Goal: Check status: Check status

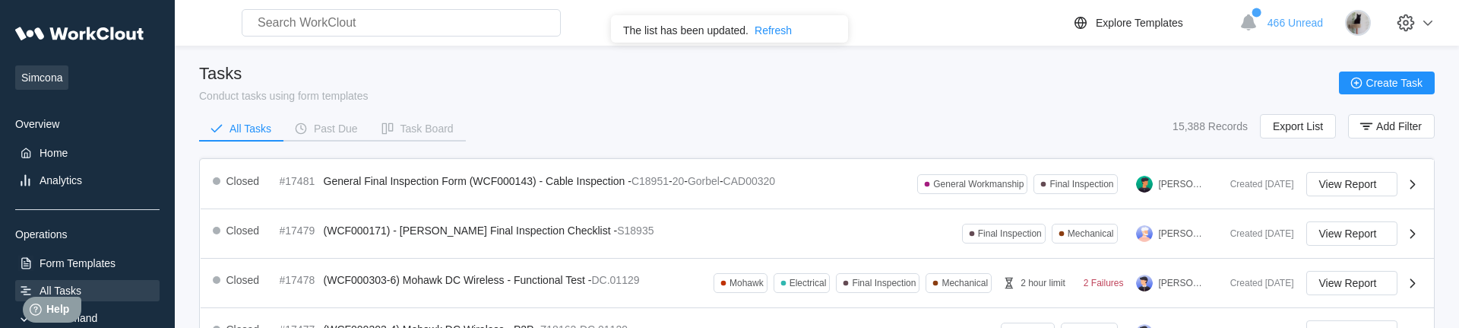
click at [553, 74] on div "Tasks Conduct tasks using form templates Create Task" at bounding box center [817, 83] width 1236 height 38
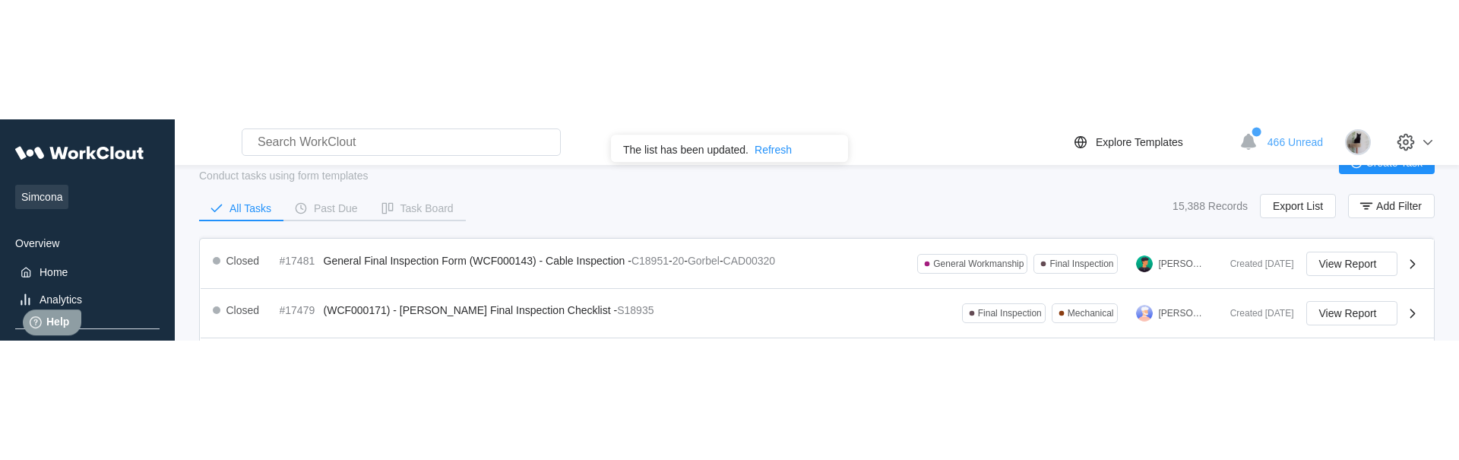
scroll to position [78, 0]
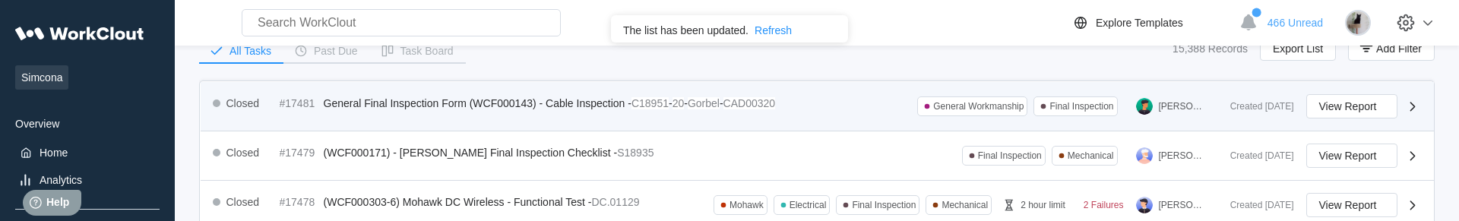
click at [423, 100] on span "General Final Inspection Form (WCF000143) - Cable Inspection -" at bounding box center [478, 103] width 308 height 12
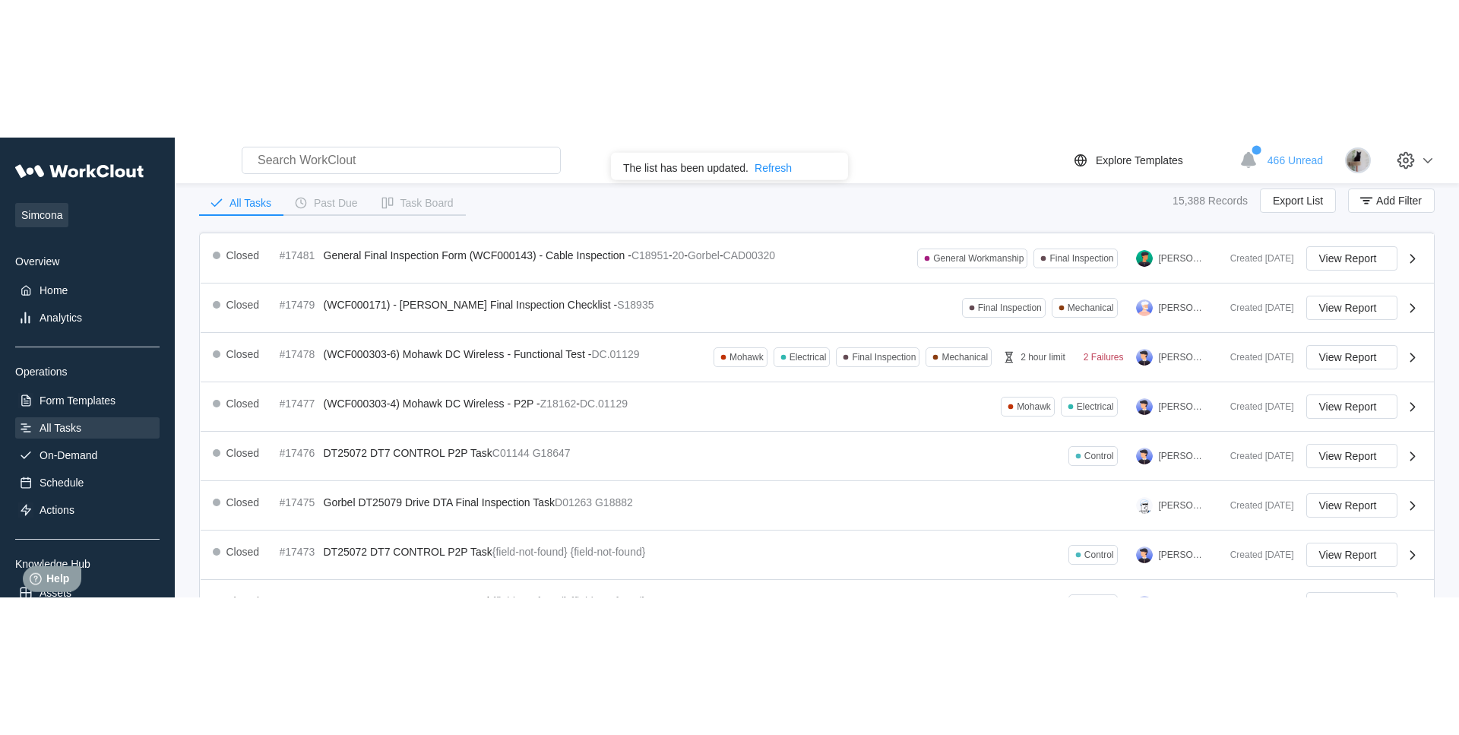
scroll to position [0, 0]
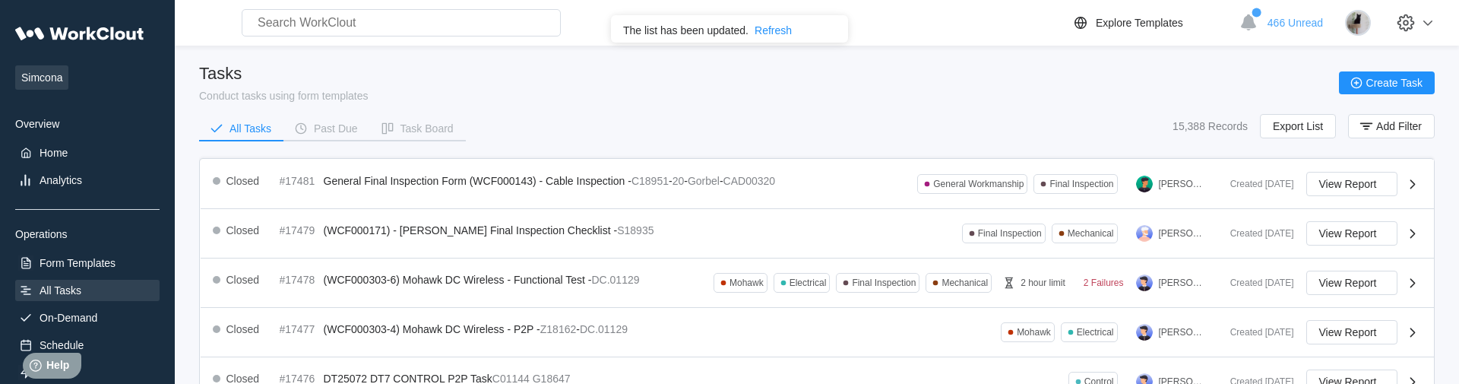
click at [503, 72] on div "Tasks Conduct tasks using form templates Create Task" at bounding box center [817, 83] width 1236 height 38
click at [634, 91] on div "Tasks Conduct tasks using form templates Create Task" at bounding box center [817, 83] width 1236 height 38
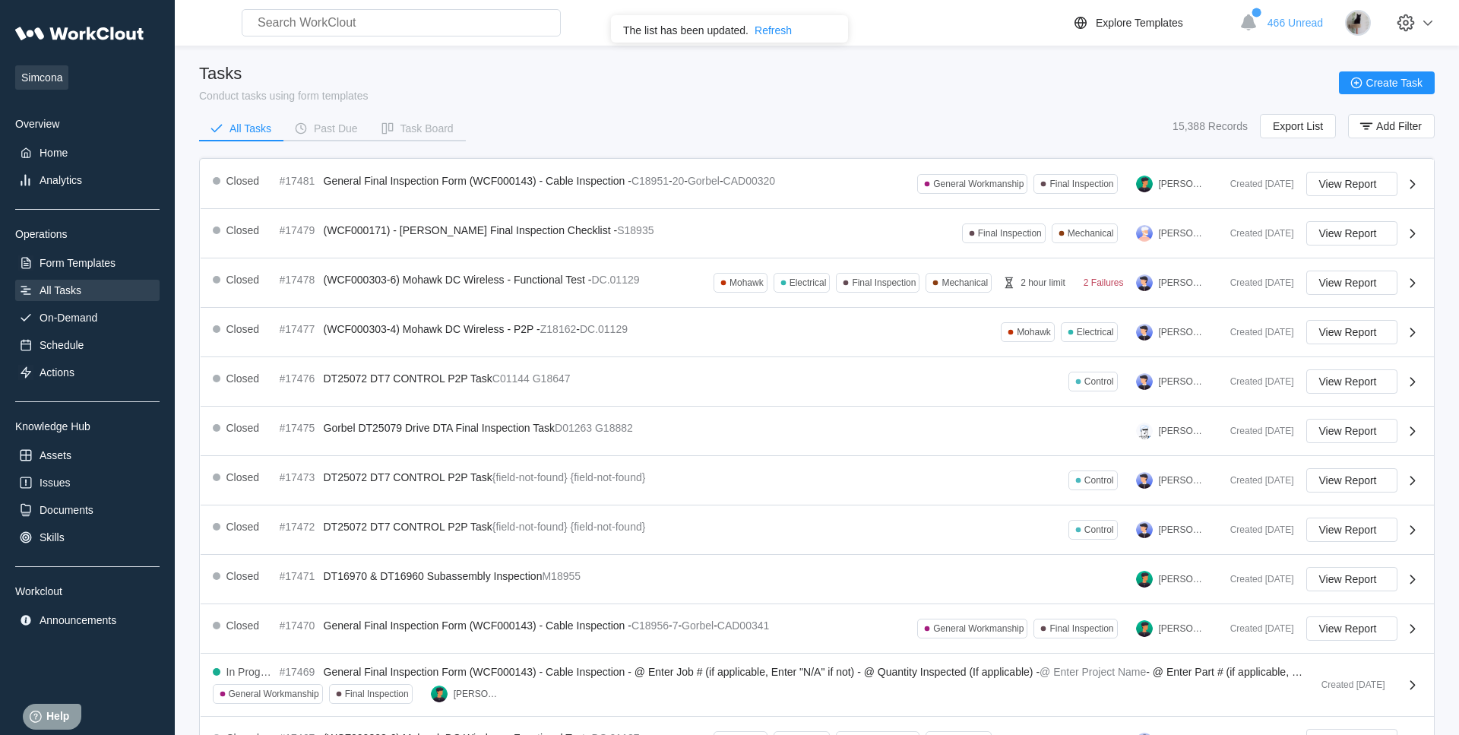
click at [814, 100] on div "Tasks Conduct tasks using form templates Create Task" at bounding box center [817, 83] width 1236 height 38
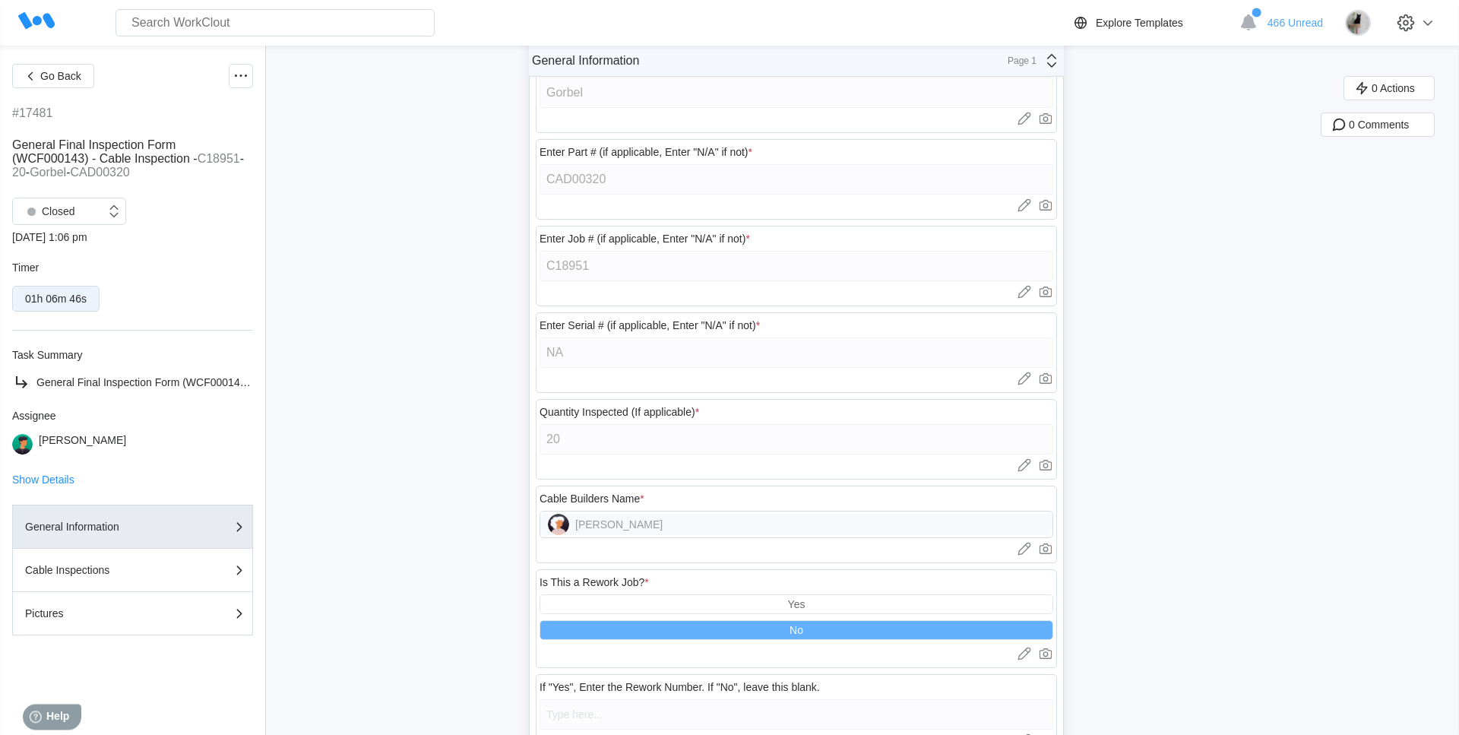
scroll to position [380, 0]
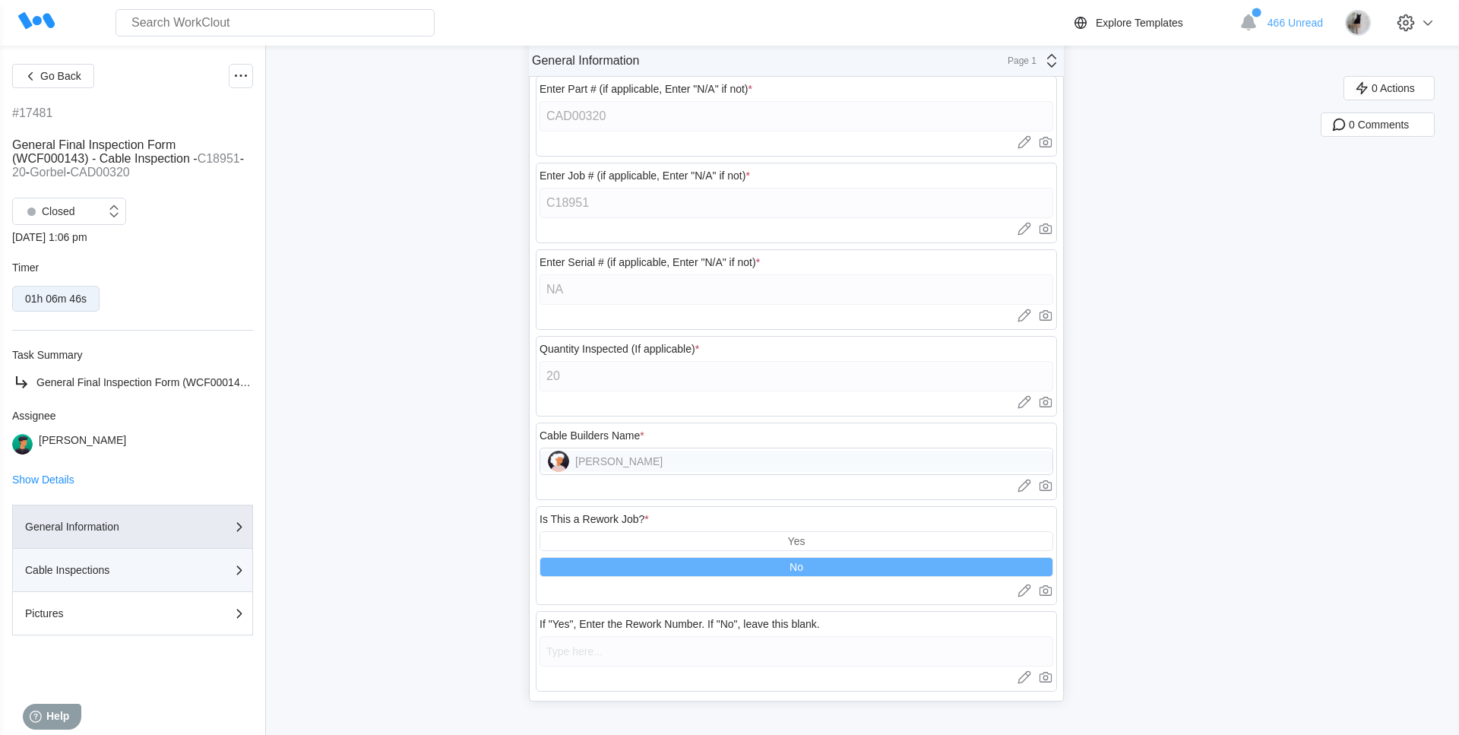
click at [88, 575] on div "Cable Inspections" at bounding box center [101, 570] width 152 height 11
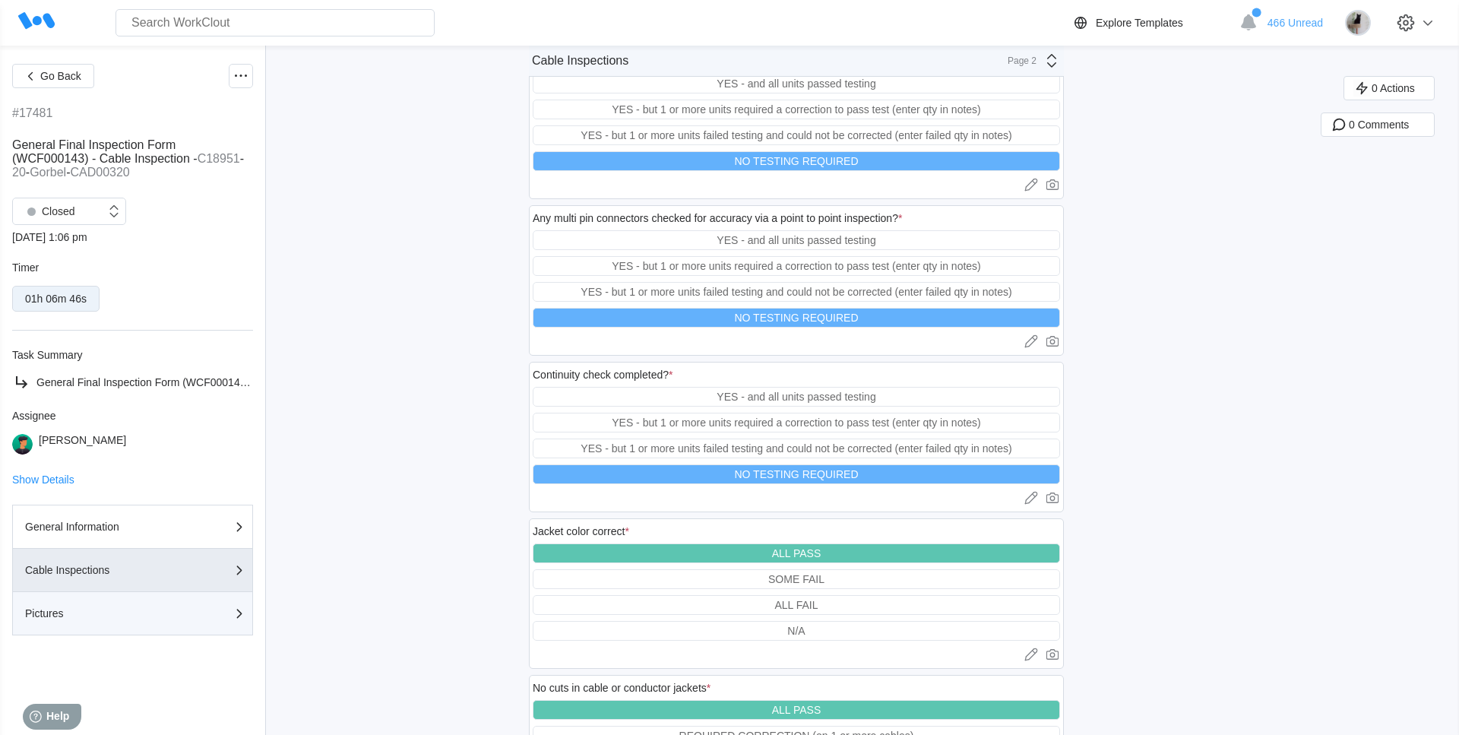
click at [186, 607] on button "Pictures" at bounding box center [132, 613] width 241 height 43
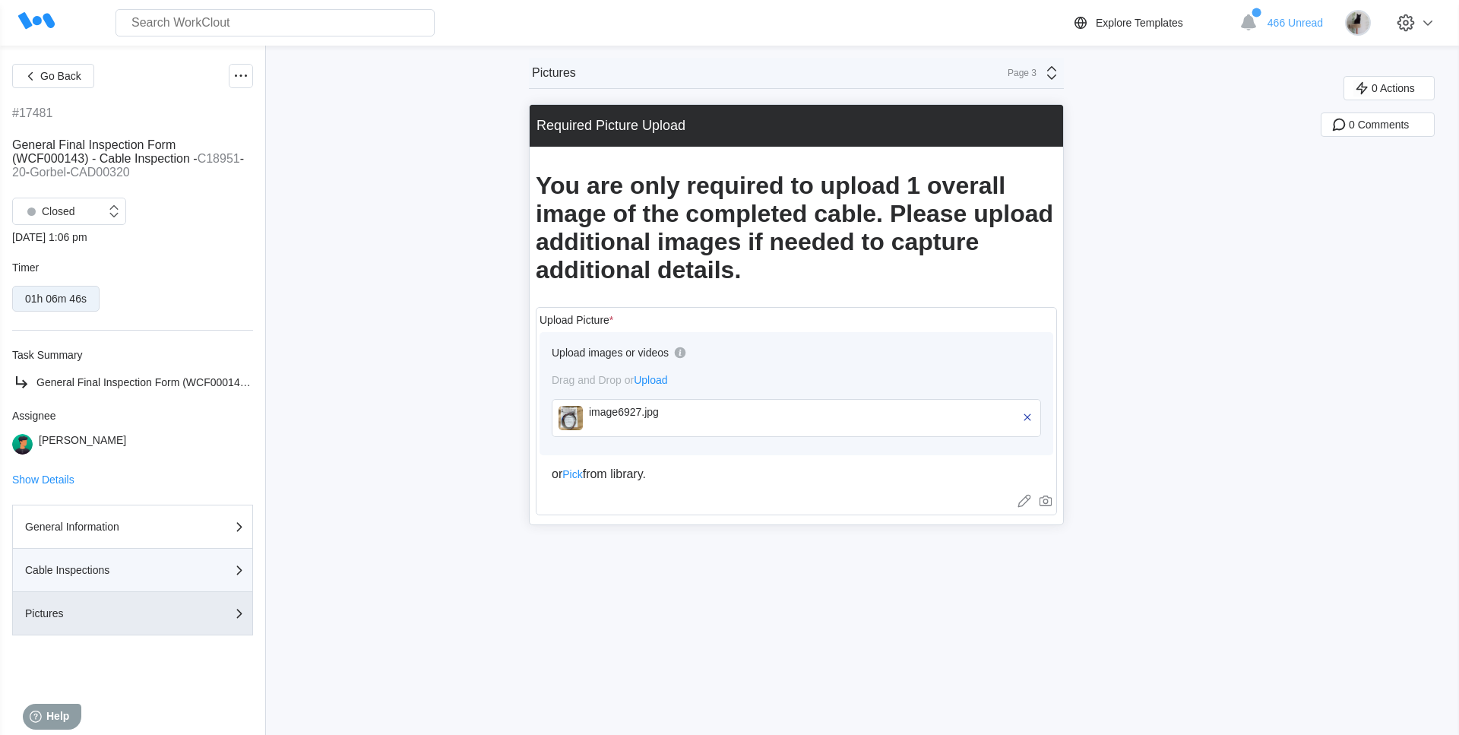
scroll to position [0, 0]
click at [701, 410] on div "image6927.jpg" at bounding box center [676, 412] width 175 height 12
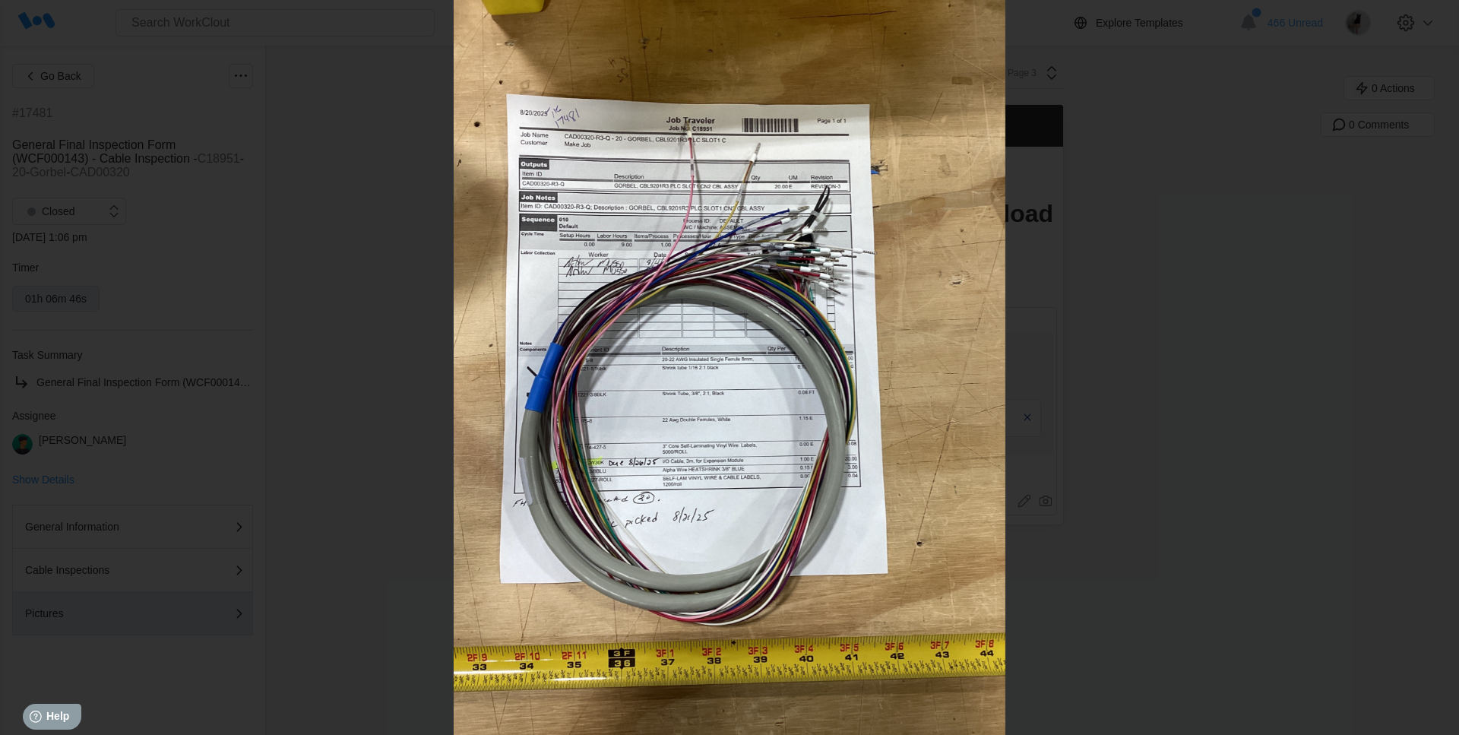
click at [1314, 452] on div at bounding box center [729, 367] width 1459 height 735
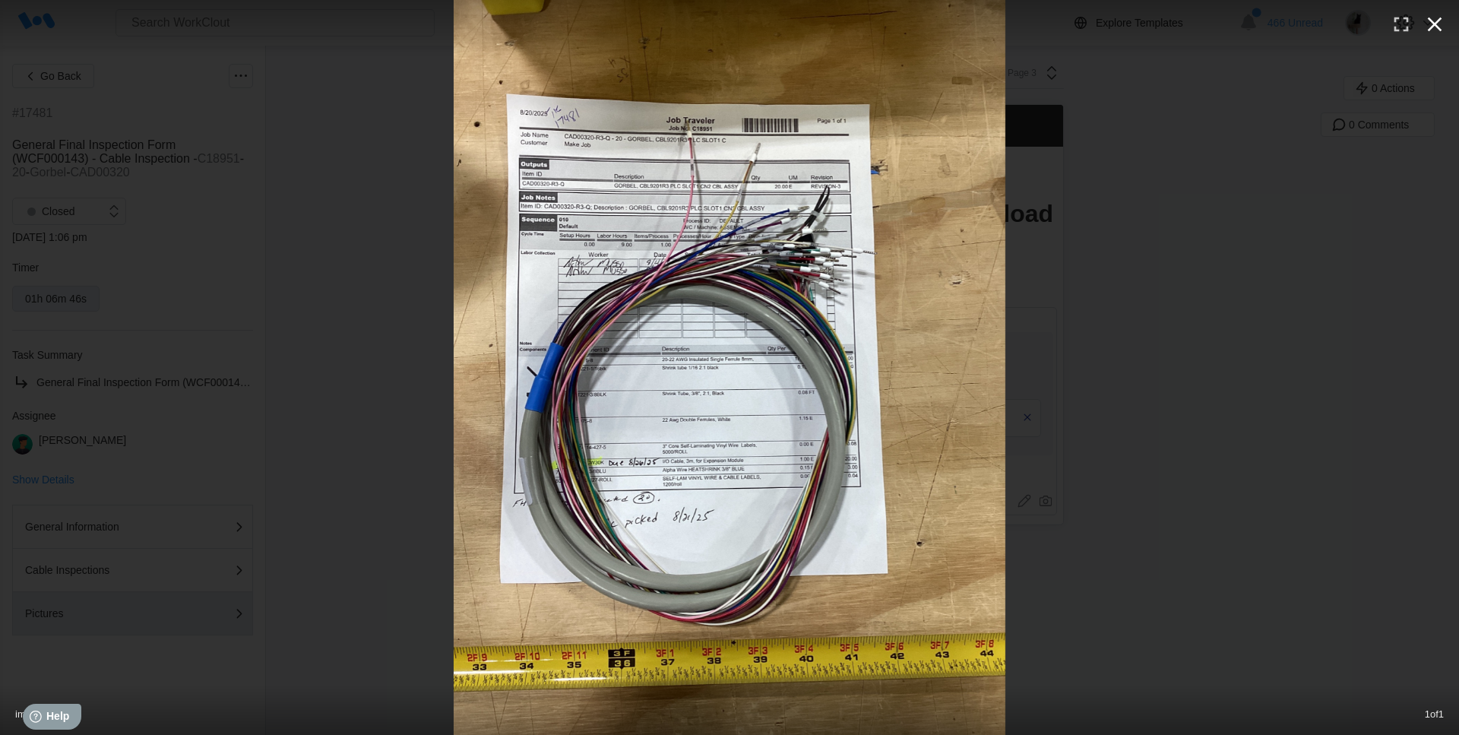
click at [1425, 21] on icon "button" at bounding box center [1435, 24] width 24 height 24
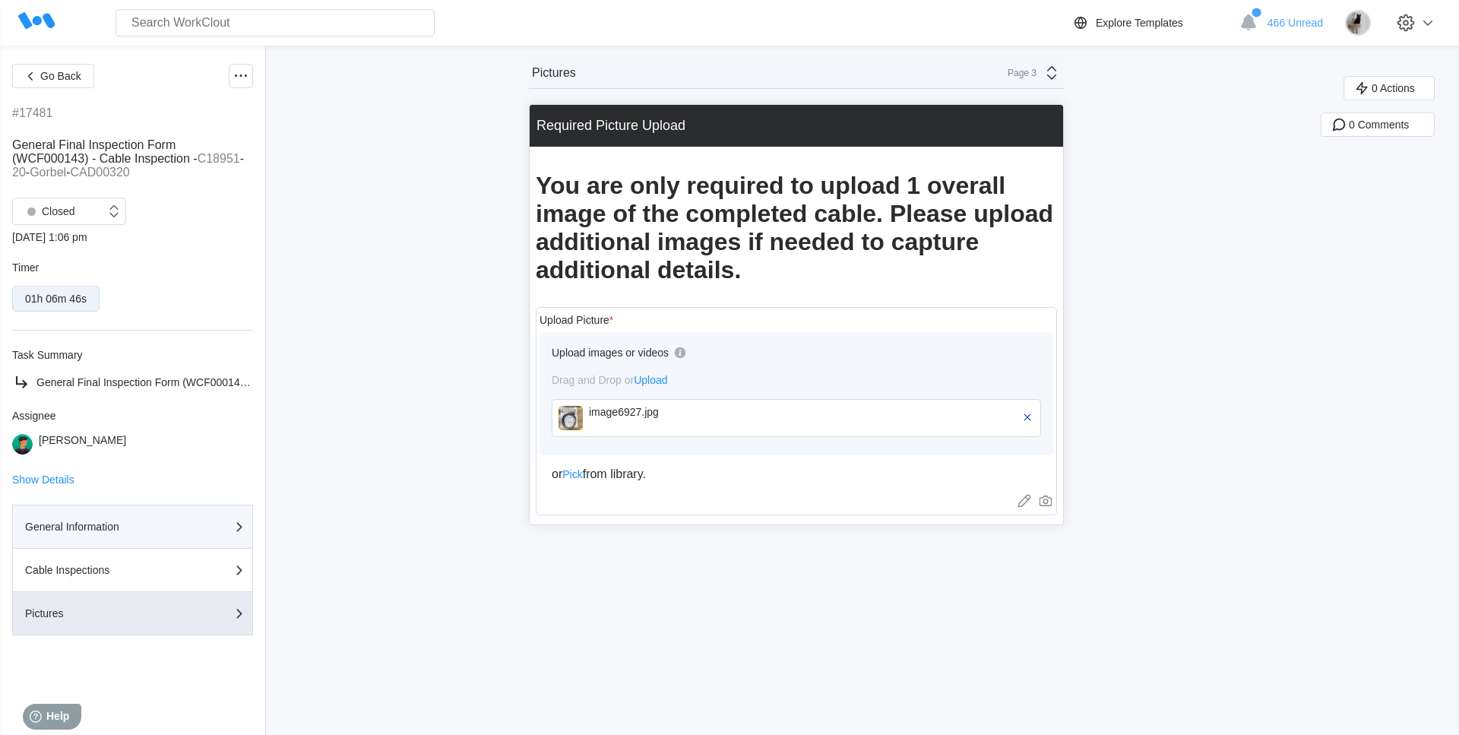
click at [156, 525] on div "General Information" at bounding box center [132, 527] width 215 height 18
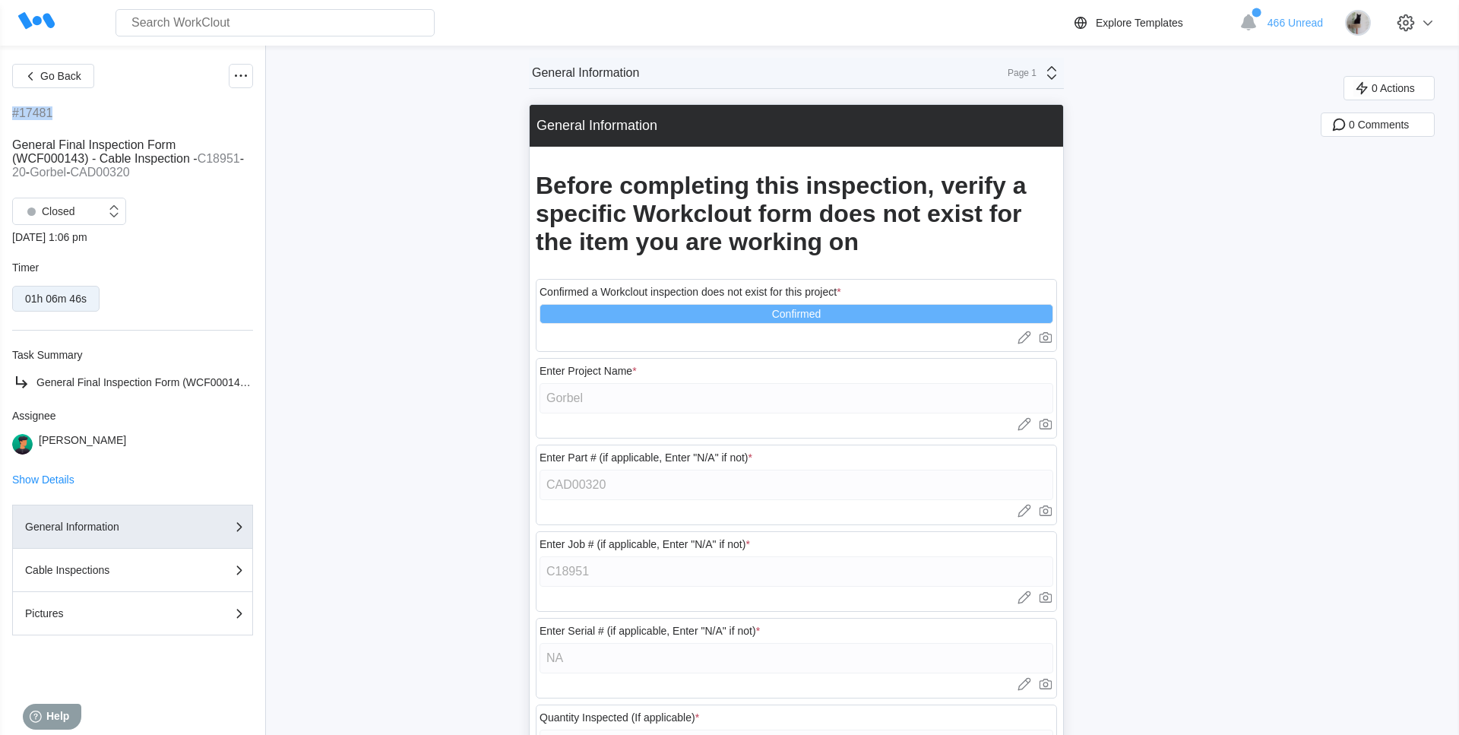
drag, startPoint x: 62, startPoint y: 112, endPoint x: 13, endPoint y: 113, distance: 48.7
click at [13, 113] on div "#17481" at bounding box center [132, 113] width 241 height 14
click at [333, 139] on div "Go Back #17481 General Final Inspection Form (WCF000143) - Cable Inspection - C…" at bounding box center [729, 575] width 1459 height 1058
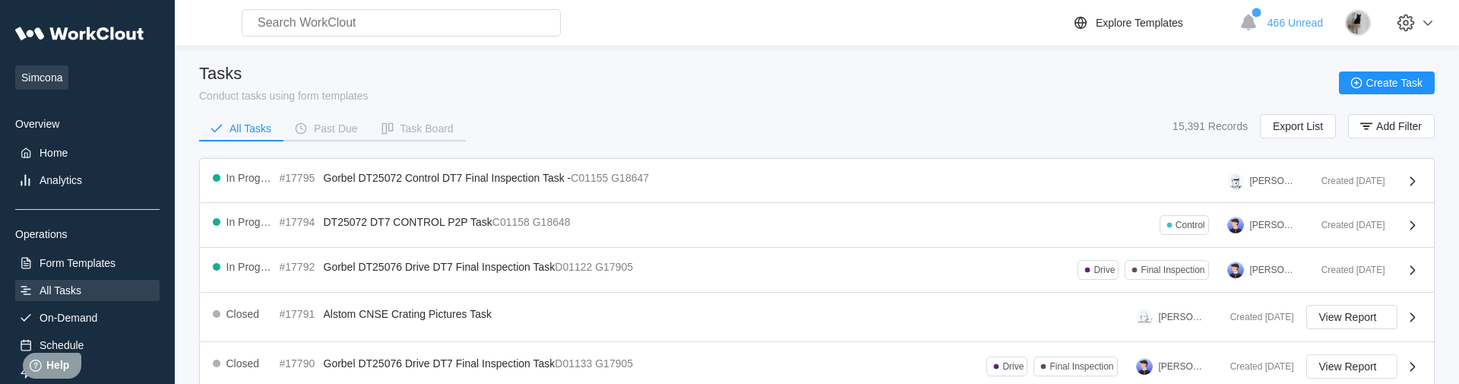
click at [477, 75] on div "Tasks Conduct tasks using form templates Create Task" at bounding box center [817, 83] width 1236 height 38
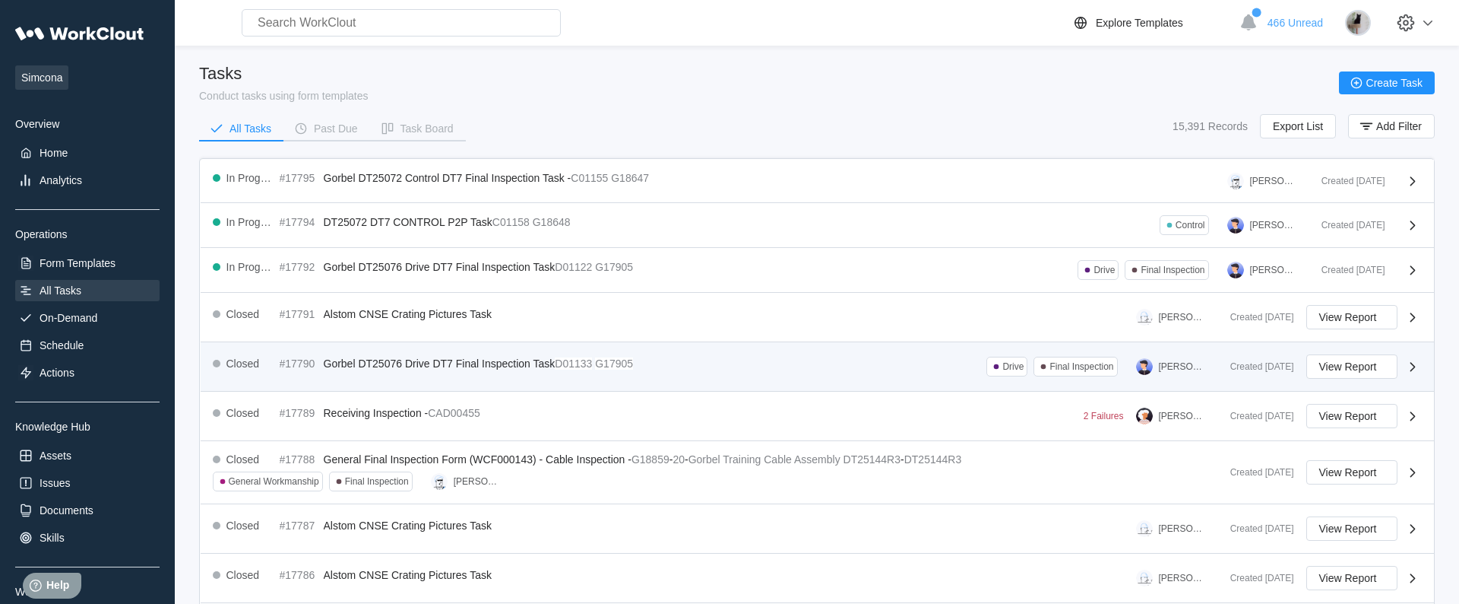
click at [363, 374] on div "Closed #17790 Gorbel DT25076 Drive DT7 Final Inspection Task D01133 G17905 Driv…" at bounding box center [716, 366] width 1006 height 24
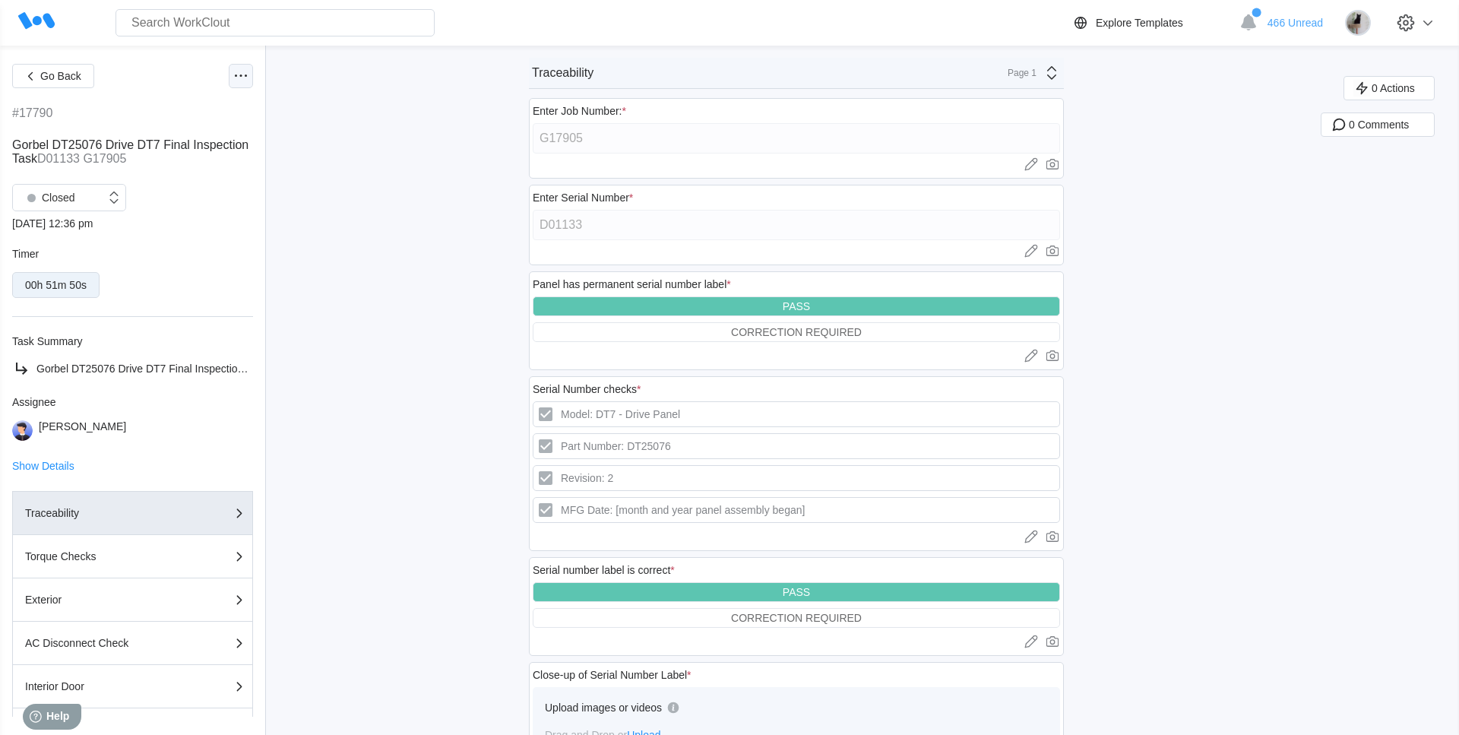
click at [233, 71] on icon at bounding box center [241, 76] width 18 height 18
click at [414, 199] on div "Go Back #17790 Gorbel DT25076 Drive DT7 Final Inspection Task D01133 G17905 Clo…" at bounding box center [729, 672] width 1459 height 1252
click at [395, 390] on div "Go Back #17790 Gorbel DT25076 Drive DT7 Final Inspection Task D01133 G17905 Clo…" at bounding box center [729, 672] width 1459 height 1252
click at [444, 232] on div "Go Back #17790 Gorbel DT25076 Drive DT7 Final Inspection Task D01133 G17905 Clo…" at bounding box center [729, 672] width 1459 height 1252
click at [239, 74] on icon at bounding box center [241, 76] width 18 height 18
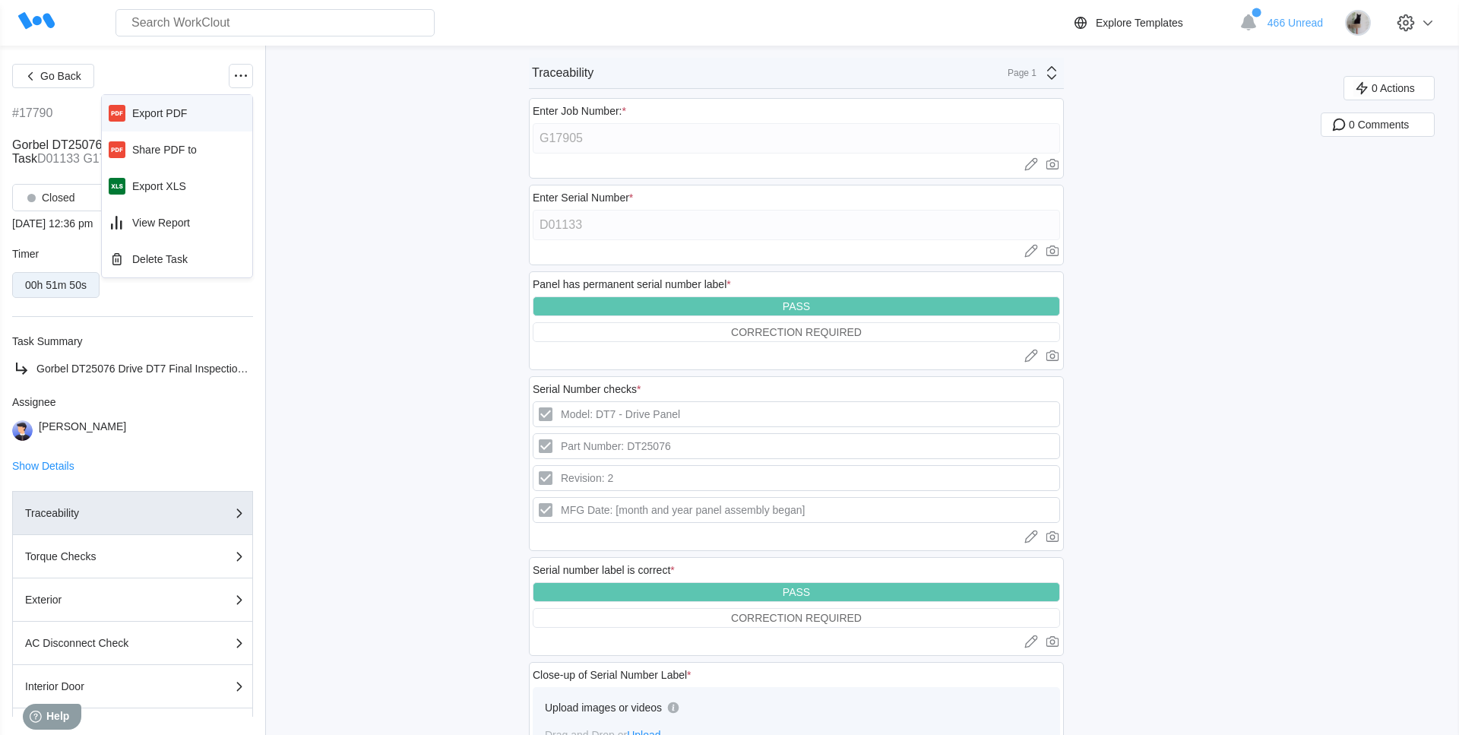
click at [189, 113] on div "Export PDF" at bounding box center [177, 113] width 138 height 24
click at [232, 76] on icon at bounding box center [241, 76] width 18 height 18
click at [208, 141] on div "Share PDF to" at bounding box center [177, 150] width 138 height 24
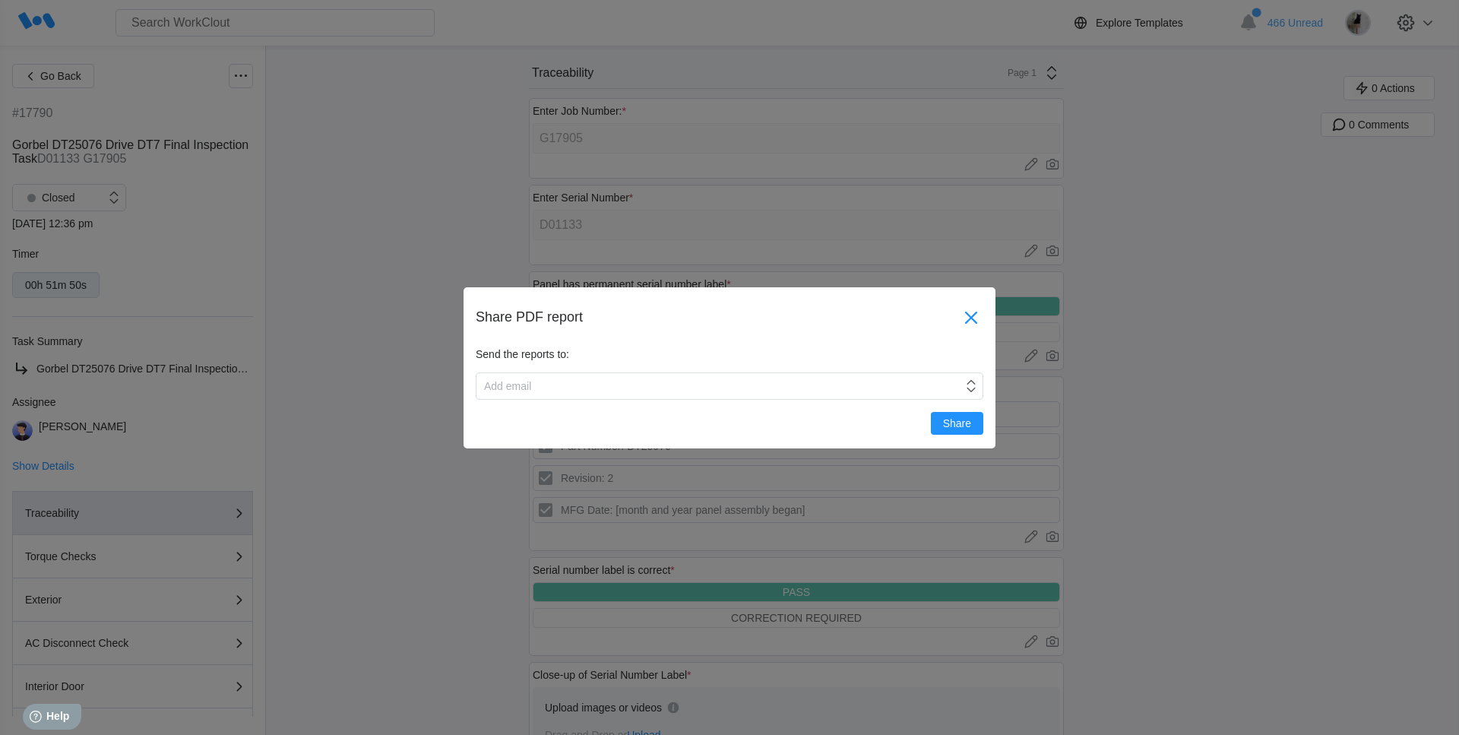
click at [975, 315] on icon at bounding box center [971, 318] width 24 height 24
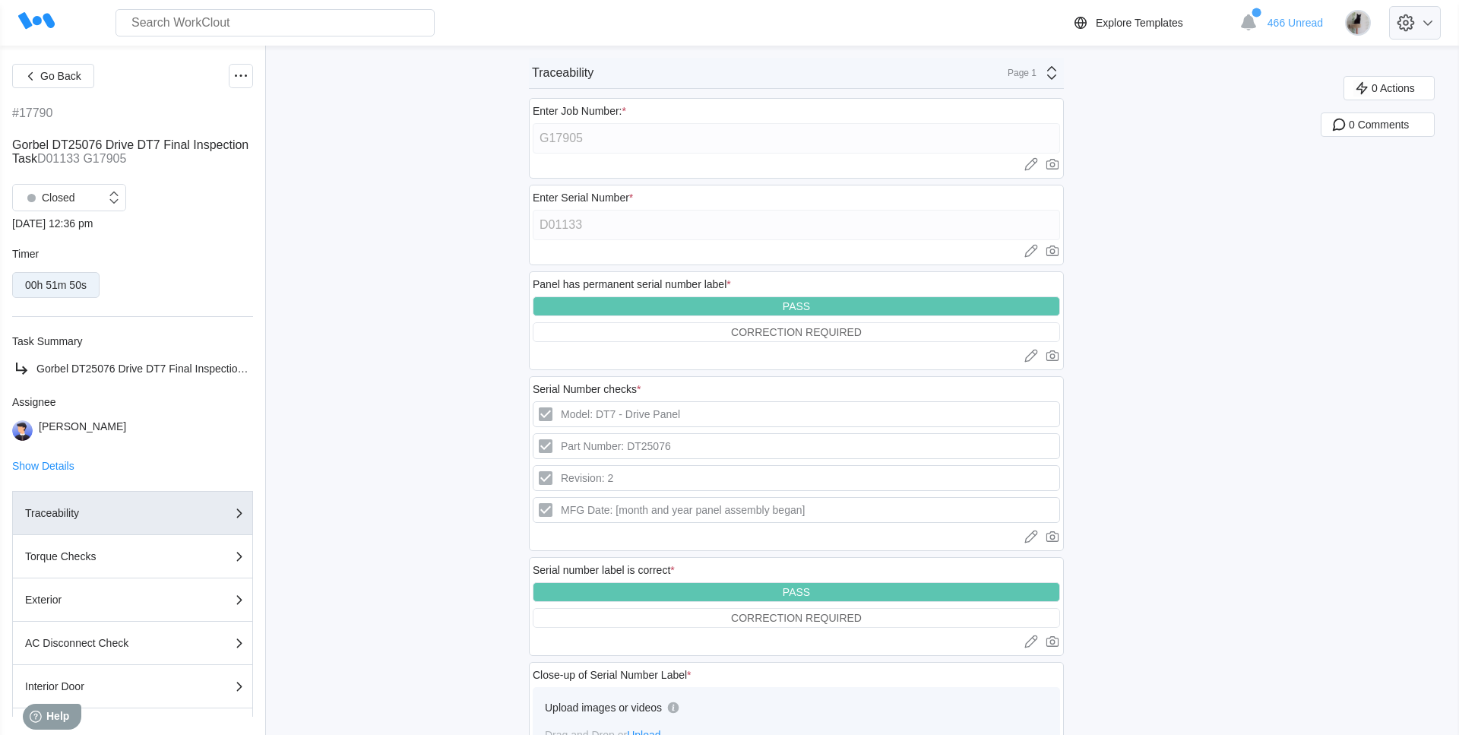
click at [1415, 21] on icon at bounding box center [1406, 23] width 26 height 26
click at [1177, 70] on div "Go Back #17790 Gorbel DT25076 Drive DT7 Final Inspection Task D01133 G17905 Clo…" at bounding box center [729, 672] width 1459 height 1252
